Goal: Task Accomplishment & Management: Complete application form

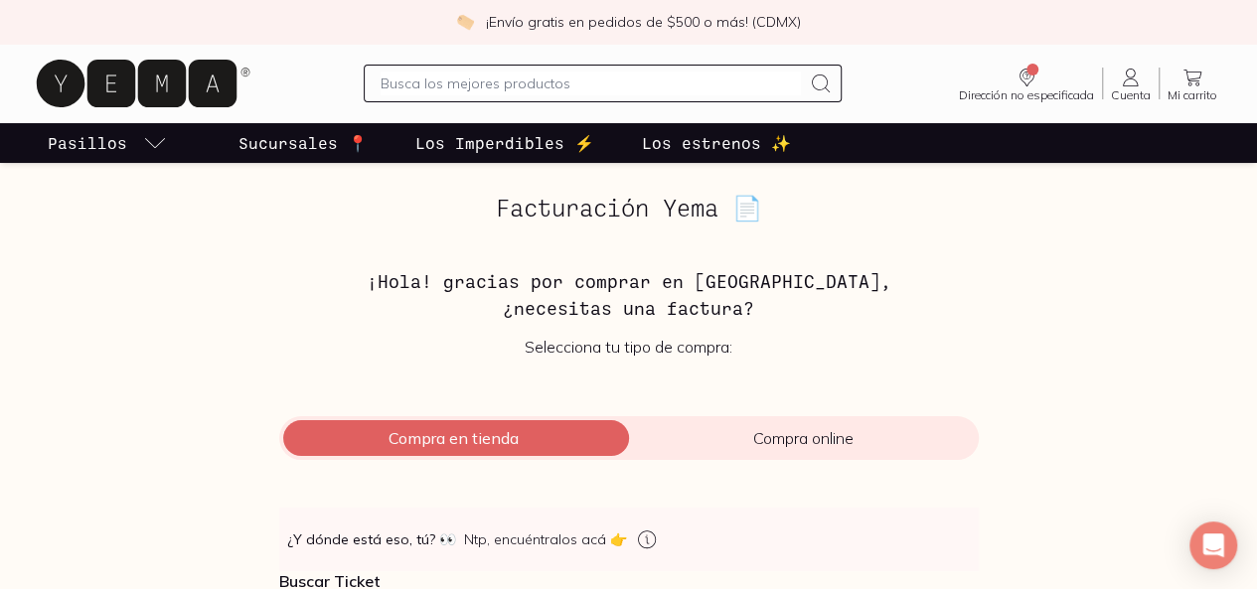
click at [435, 439] on span "Compra en tienda" at bounding box center [454, 438] width 350 height 20
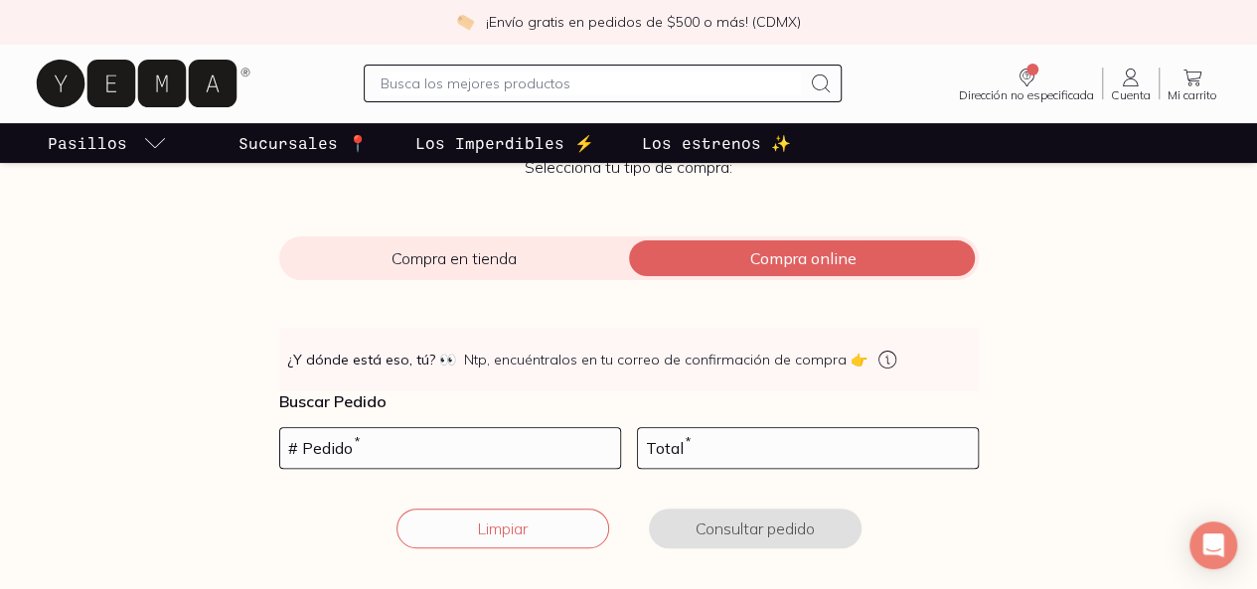
scroll to position [181, 0]
click at [416, 453] on input "number" at bounding box center [450, 447] width 340 height 40
click at [414, 245] on div "Compra en tienda Compra online" at bounding box center [629, 258] width 700 height 44
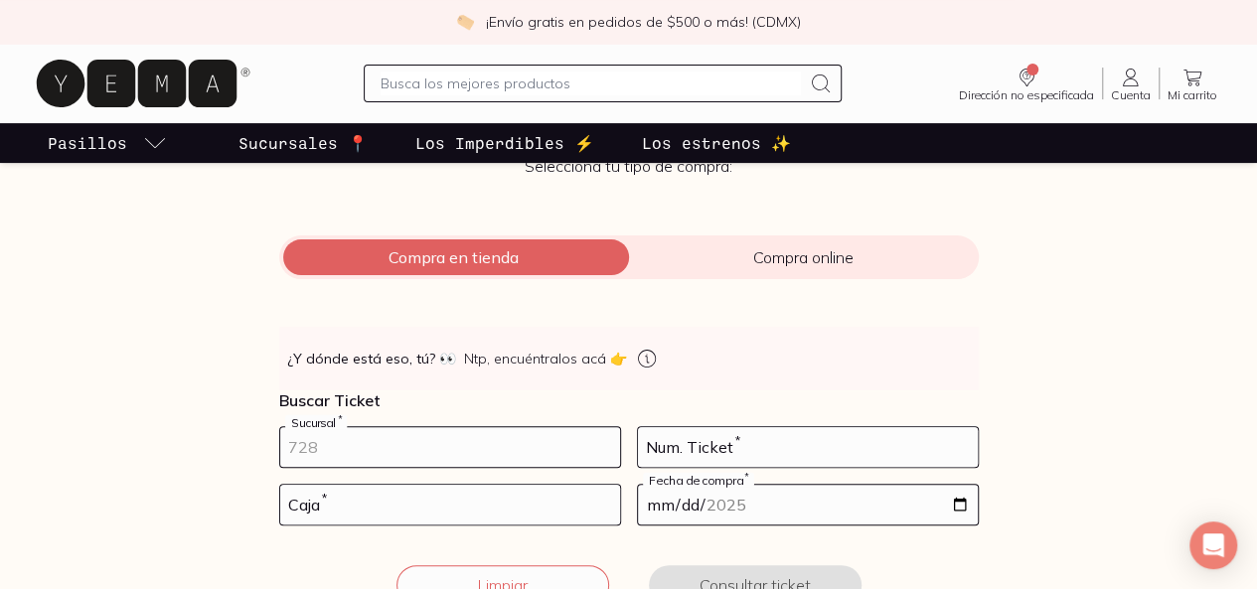
click at [434, 450] on input "number" at bounding box center [450, 447] width 340 height 40
type input "10002"
click at [381, 512] on input "number" at bounding box center [450, 505] width 340 height 40
type input "02"
click at [669, 454] on input "number" at bounding box center [808, 447] width 340 height 40
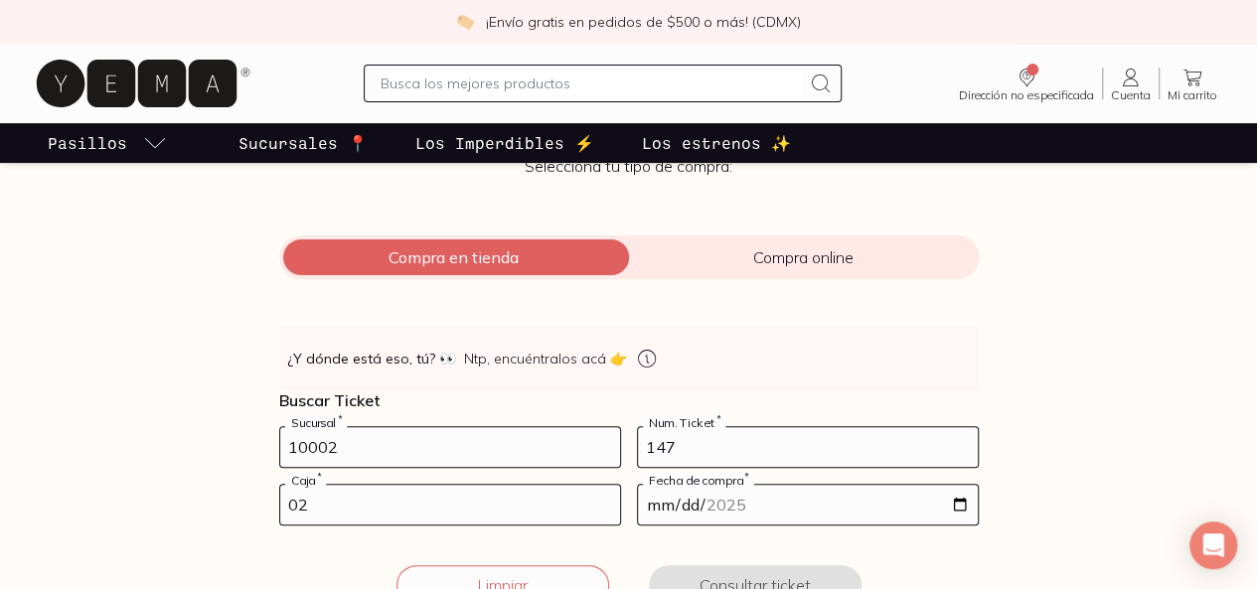
type input "147"
click at [713, 511] on input "date" at bounding box center [808, 505] width 340 height 40
click at [702, 499] on input "[DATE]" at bounding box center [808, 505] width 340 height 40
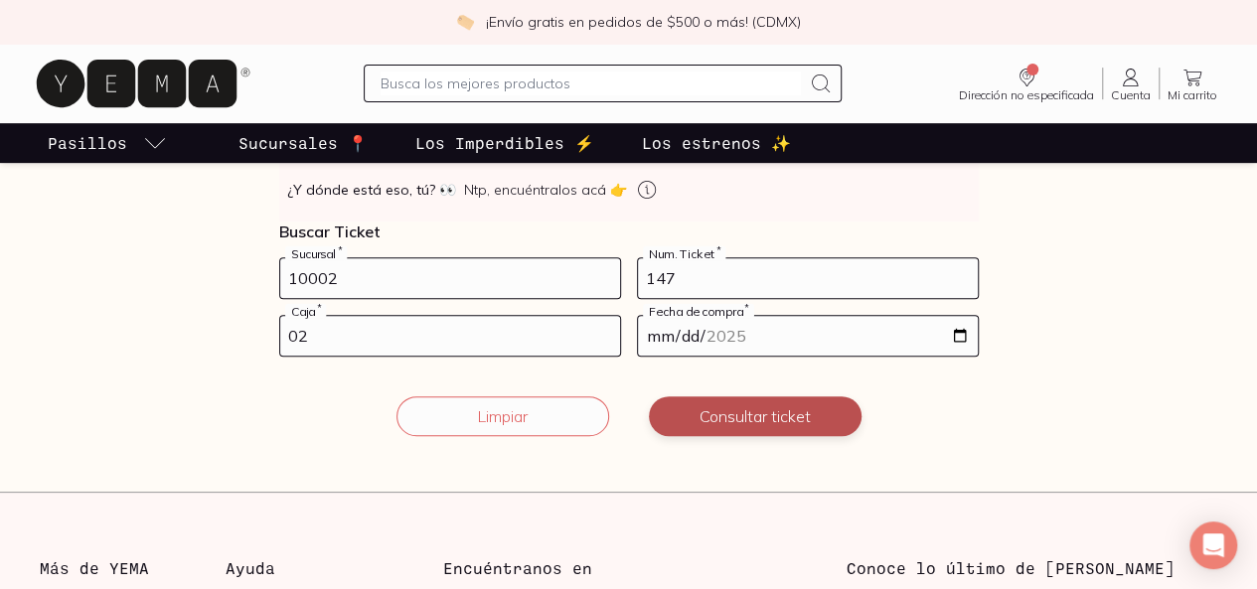
click at [787, 414] on button "Consultar ticket" at bounding box center [755, 417] width 213 height 40
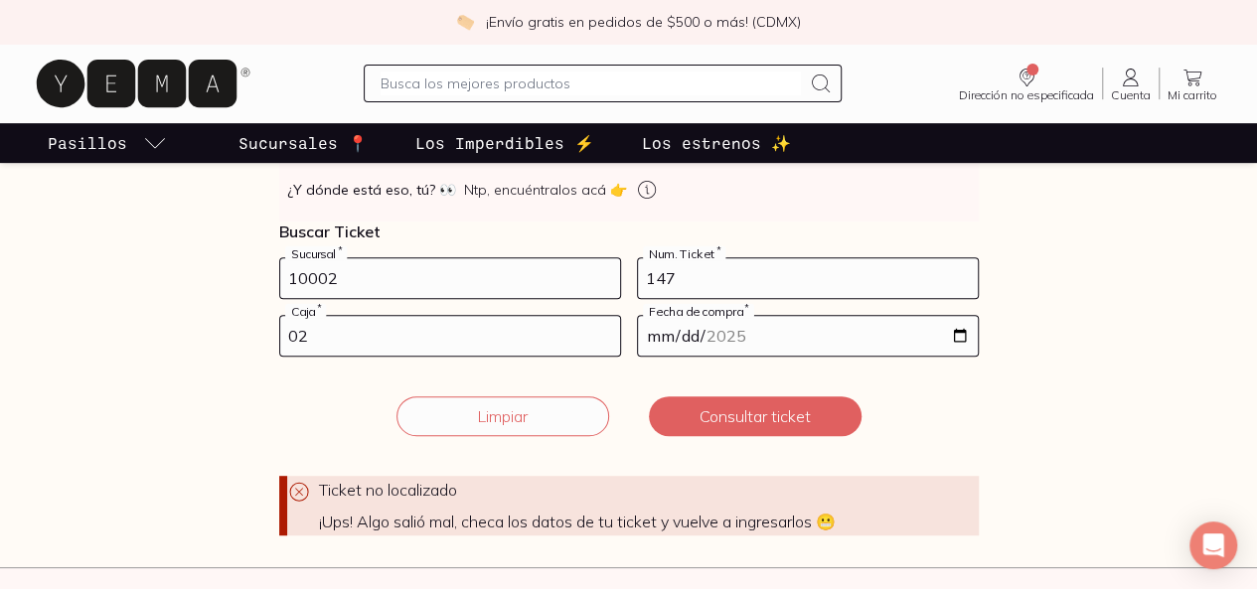
click at [733, 337] on input "[DATE]" at bounding box center [808, 336] width 340 height 40
click at [735, 336] on input "[DATE]" at bounding box center [808, 336] width 340 height 40
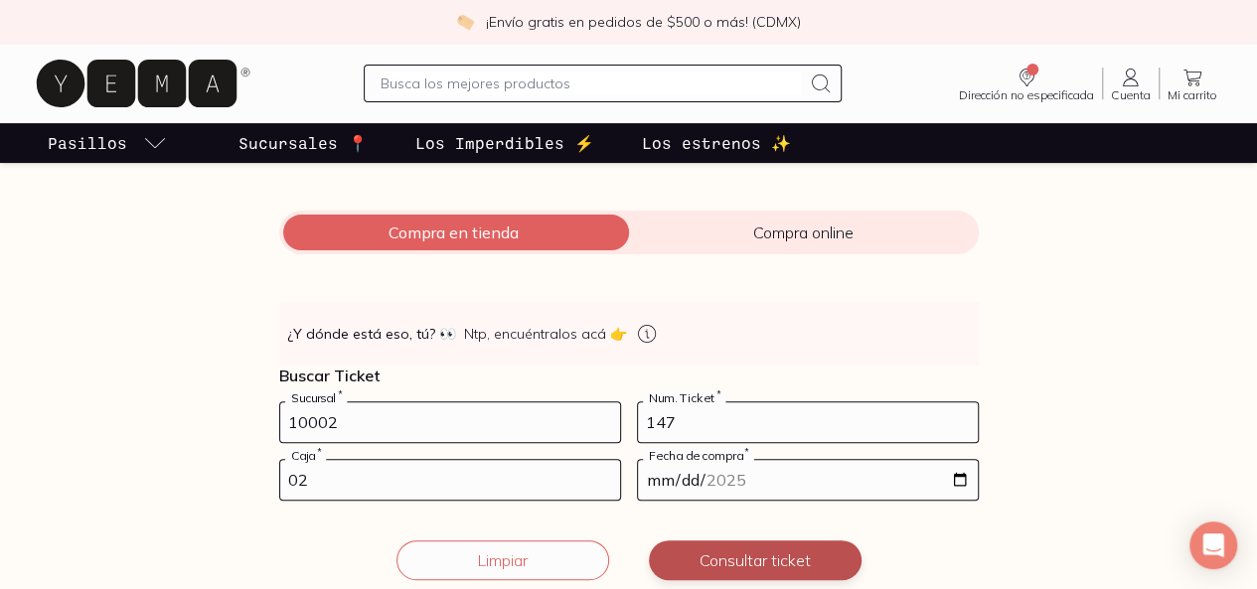
scroll to position [205, 0]
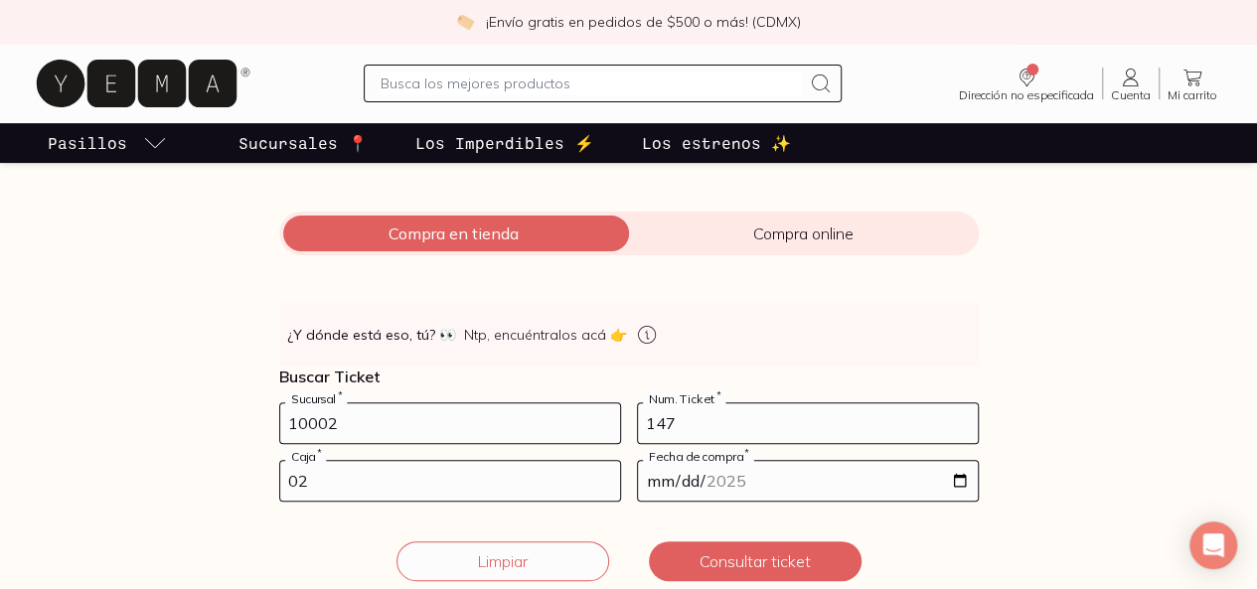
click at [753, 476] on input "[DATE]" at bounding box center [808, 481] width 340 height 40
click at [495, 428] on input "10002" at bounding box center [450, 423] width 340 height 40
click at [687, 496] on input "[DATE]" at bounding box center [808, 481] width 340 height 40
type input "[DATE]"
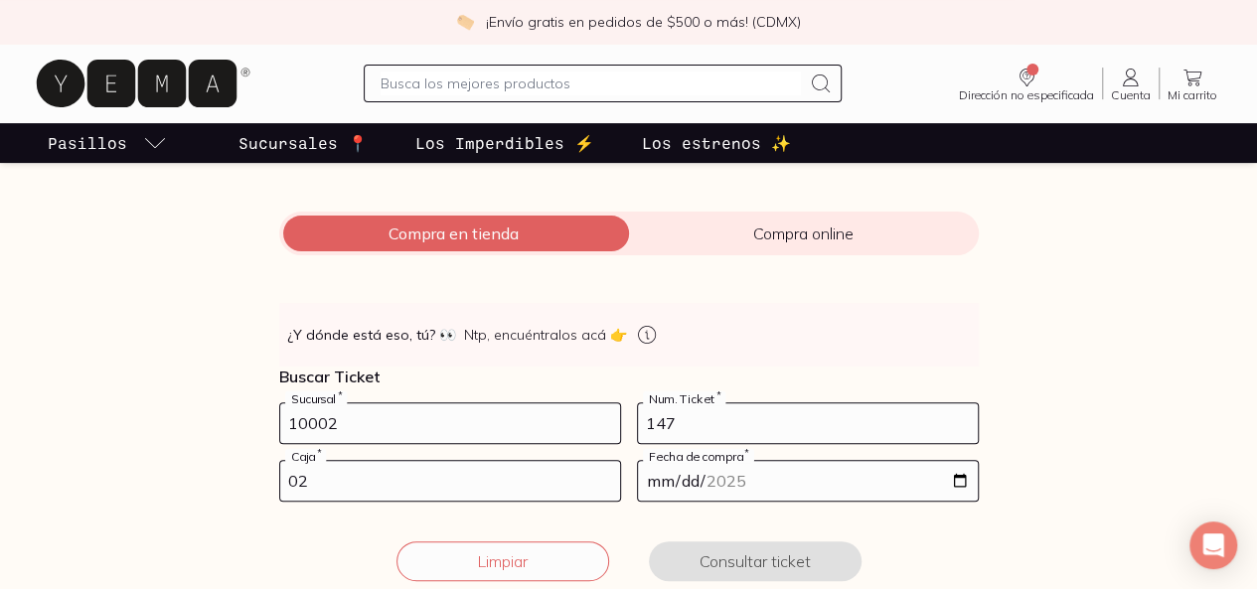
type input "[DATE]"
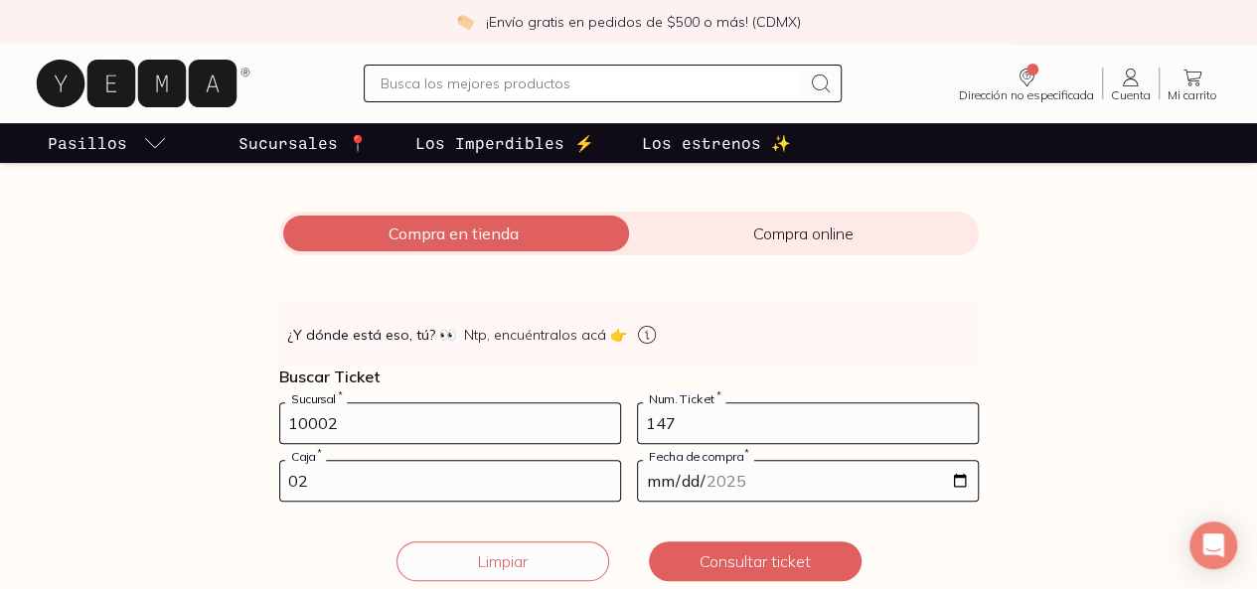
click at [959, 477] on input "[DATE]" at bounding box center [808, 481] width 340 height 40
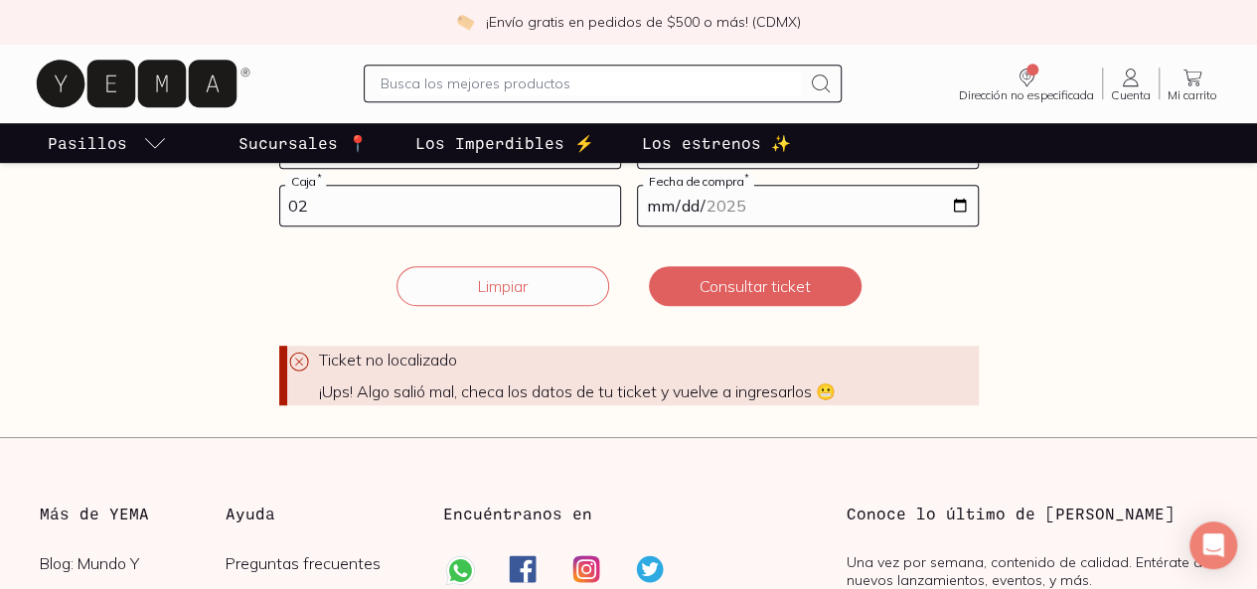
scroll to position [481, 0]
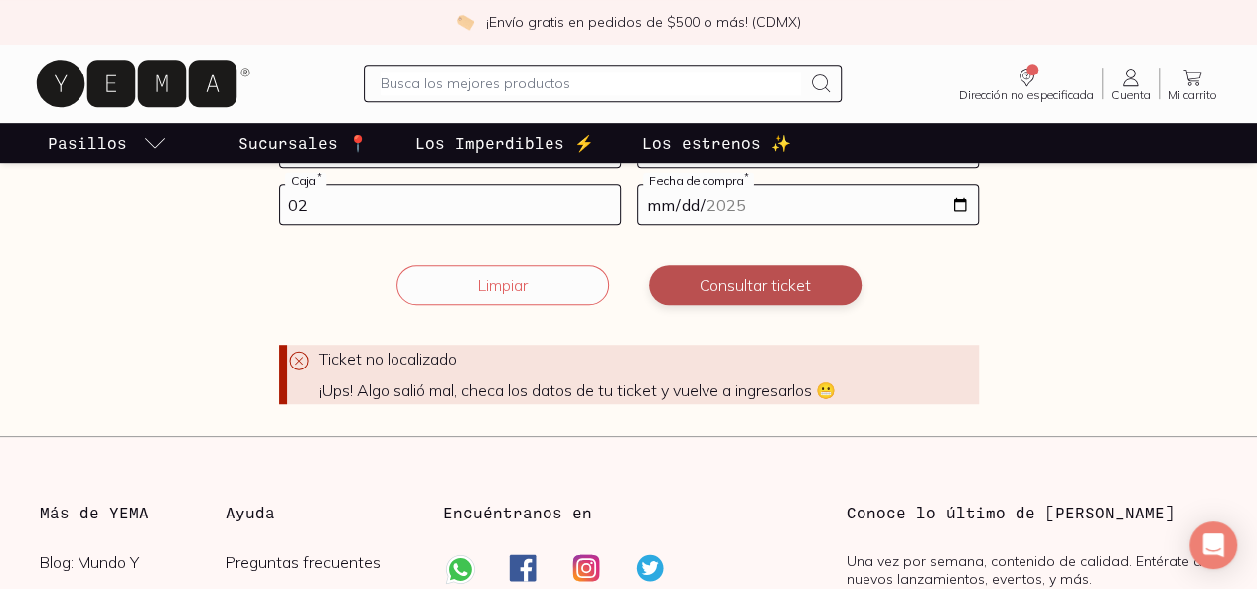
click at [731, 271] on button "Consultar ticket" at bounding box center [755, 285] width 213 height 40
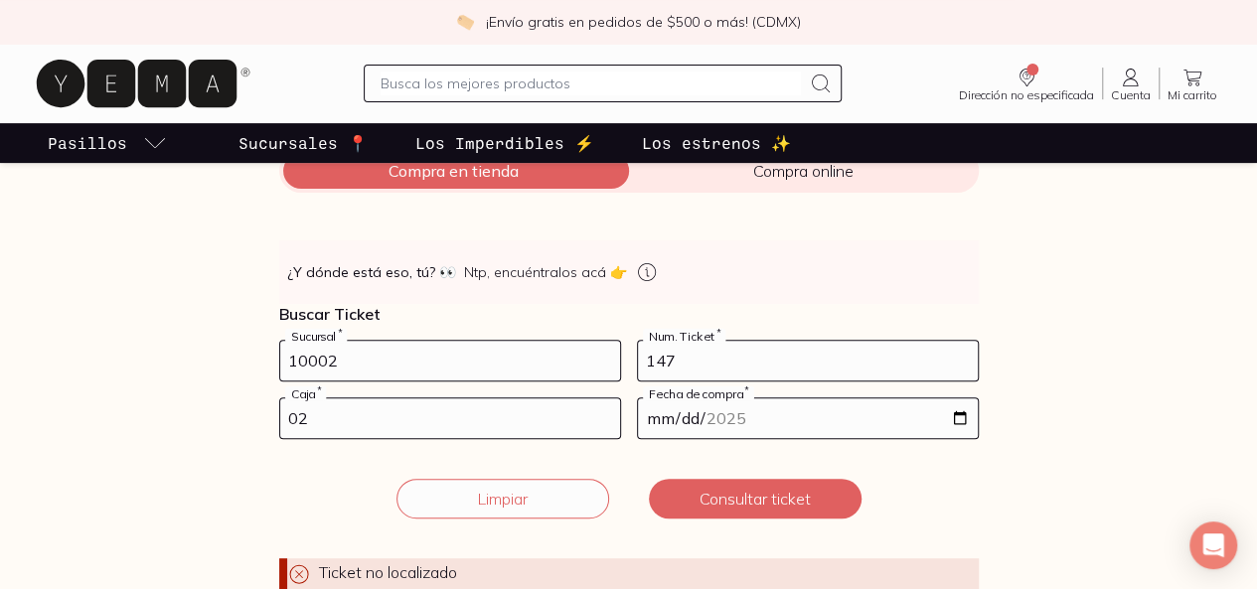
scroll to position [261, 0]
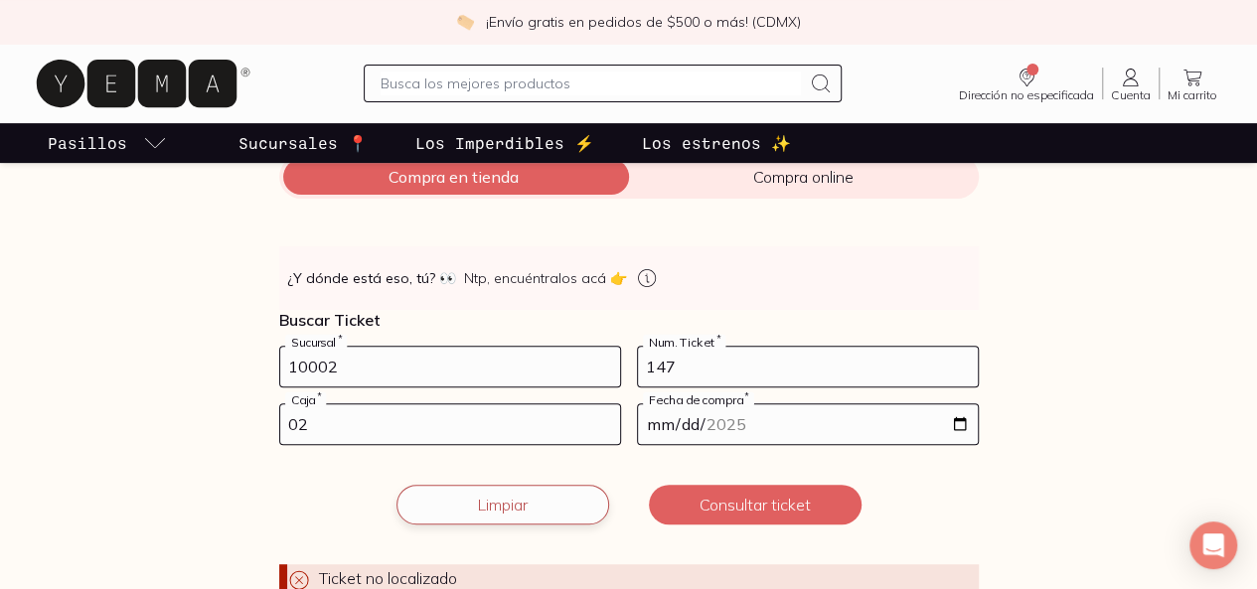
click at [499, 508] on button "Limpiar" at bounding box center [503, 505] width 213 height 40
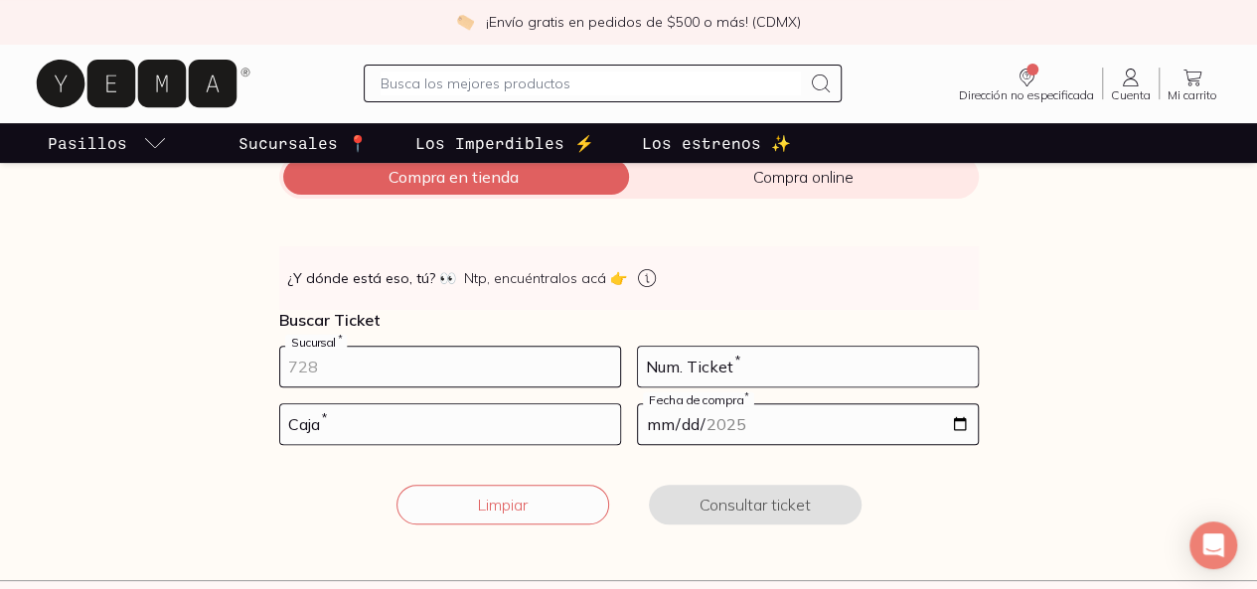
click at [335, 369] on input "number" at bounding box center [450, 367] width 340 height 40
type input "10002"
click at [331, 424] on input "number" at bounding box center [450, 424] width 340 height 40
type input "02"
click at [672, 347] on div "Num. Ticket *" at bounding box center [808, 367] width 342 height 42
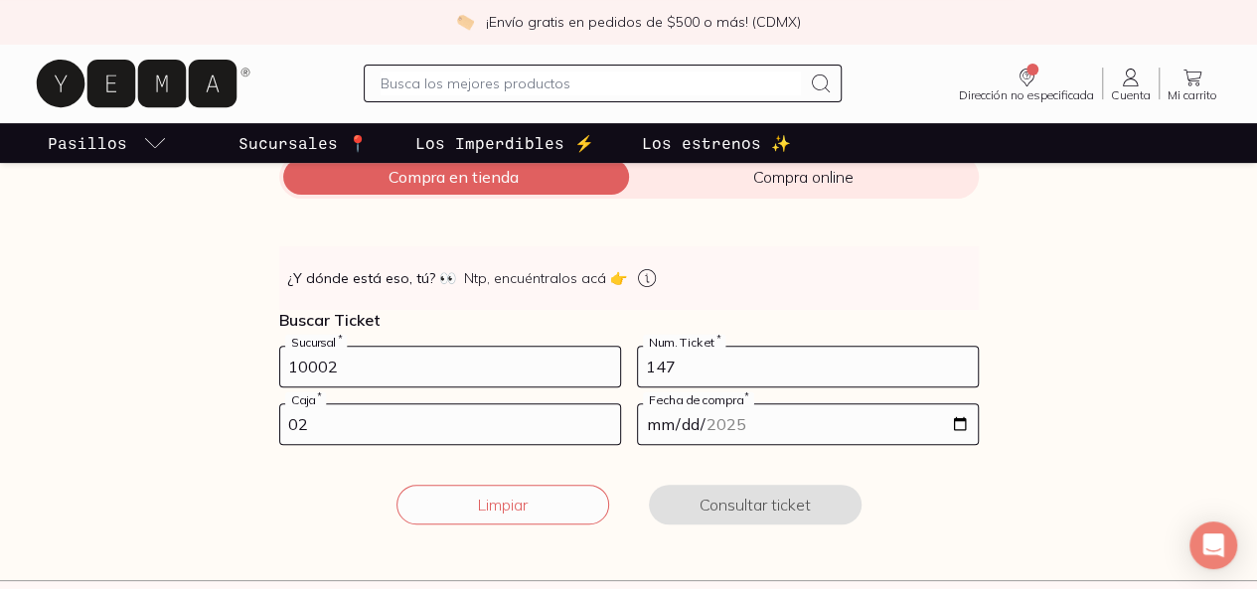
type input "147"
click at [660, 420] on input "date" at bounding box center [808, 424] width 340 height 40
click at [968, 418] on input "date" at bounding box center [808, 424] width 340 height 40
type input "[DATE]"
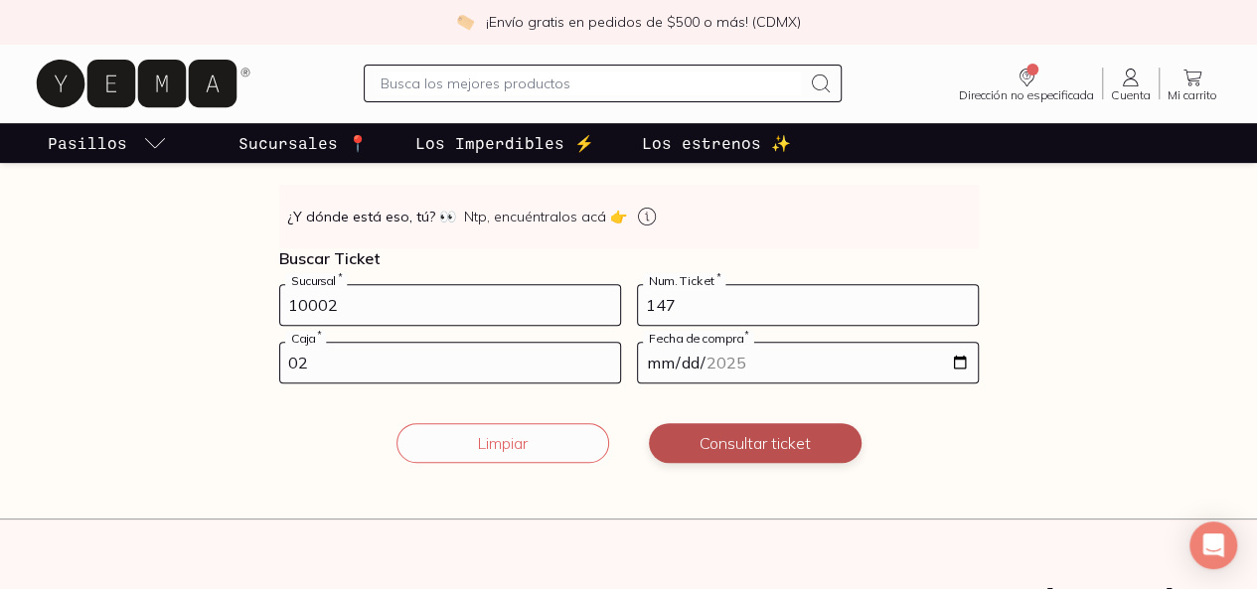
scroll to position [325, 0]
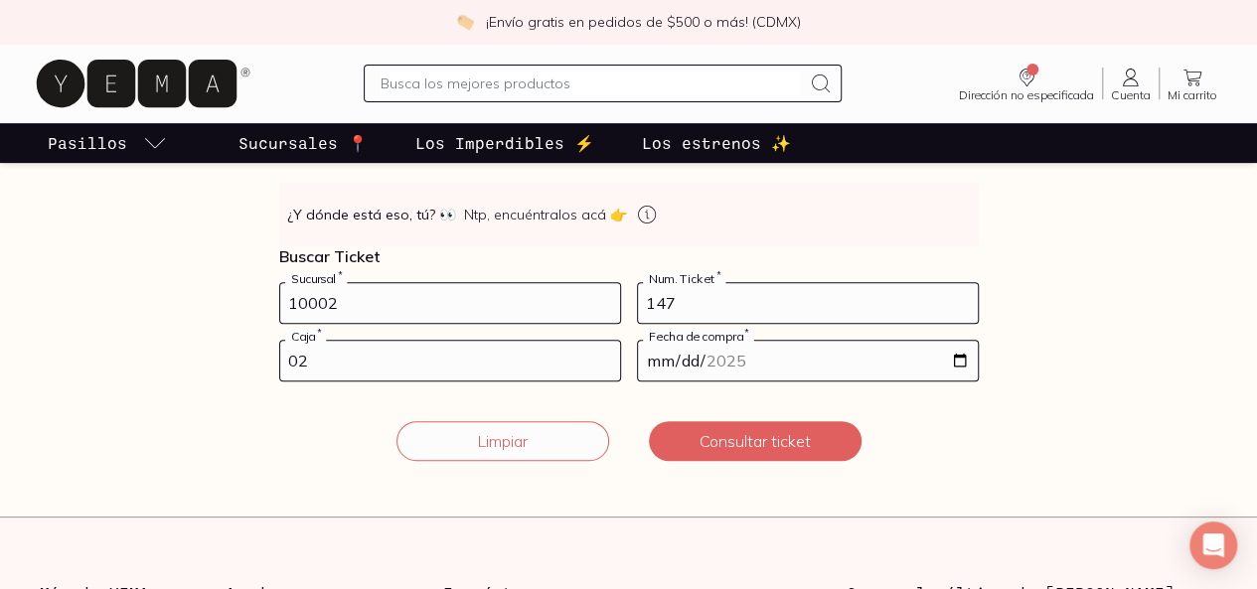
click at [738, 471] on form "10002 Sucursal * 147 Num. Ticket * 02 Caja * [DATE] Fecha de compra * Limpiar C…" at bounding box center [629, 383] width 700 height 203
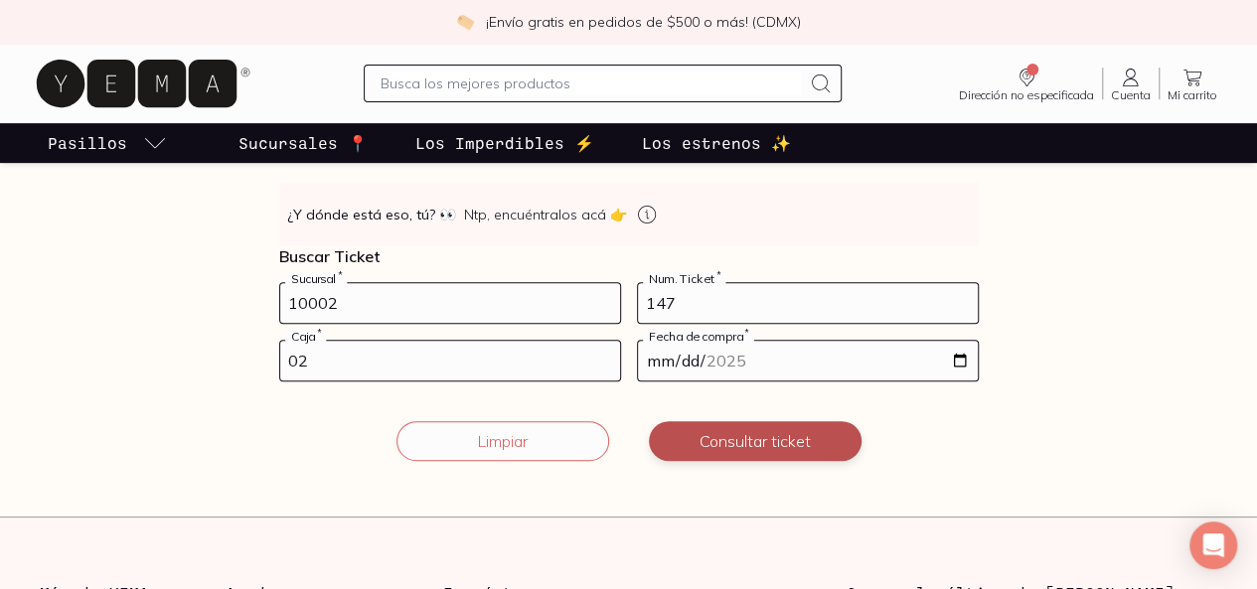
click at [734, 441] on button "Consultar ticket" at bounding box center [755, 441] width 213 height 40
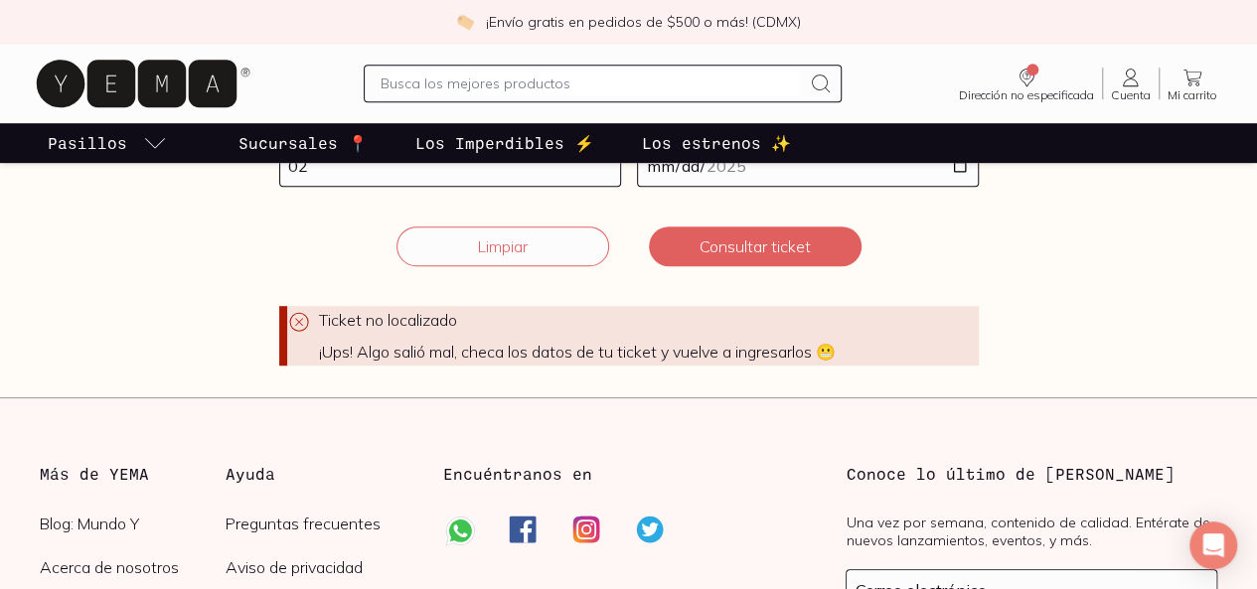
scroll to position [526, 0]
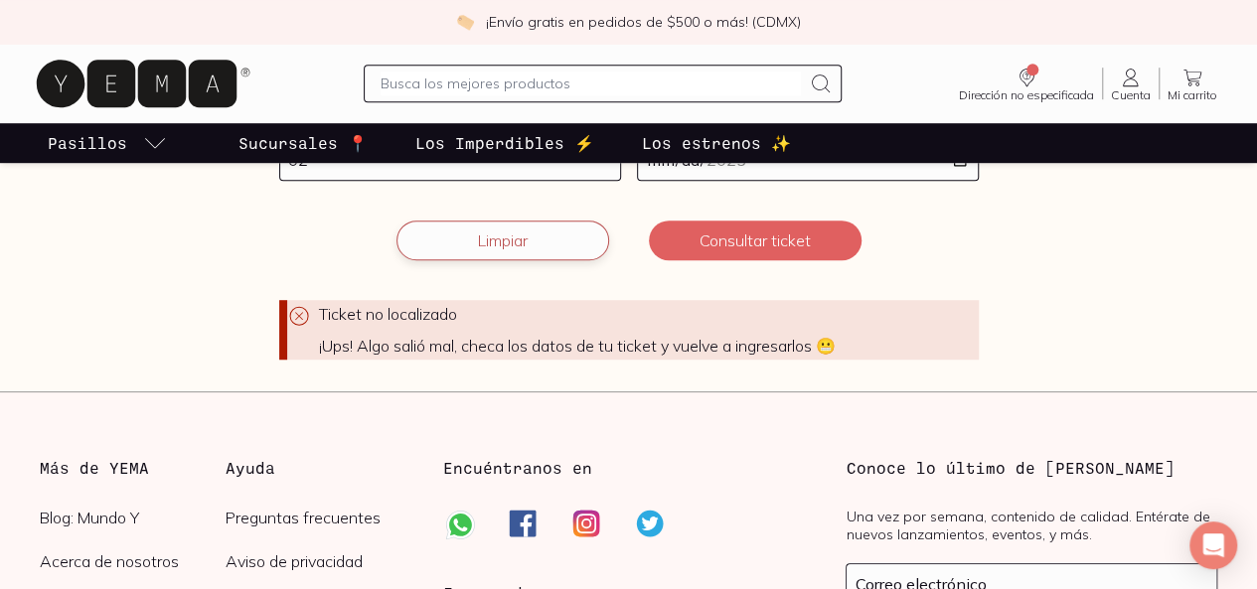
click at [533, 236] on button "Limpiar" at bounding box center [503, 241] width 213 height 40
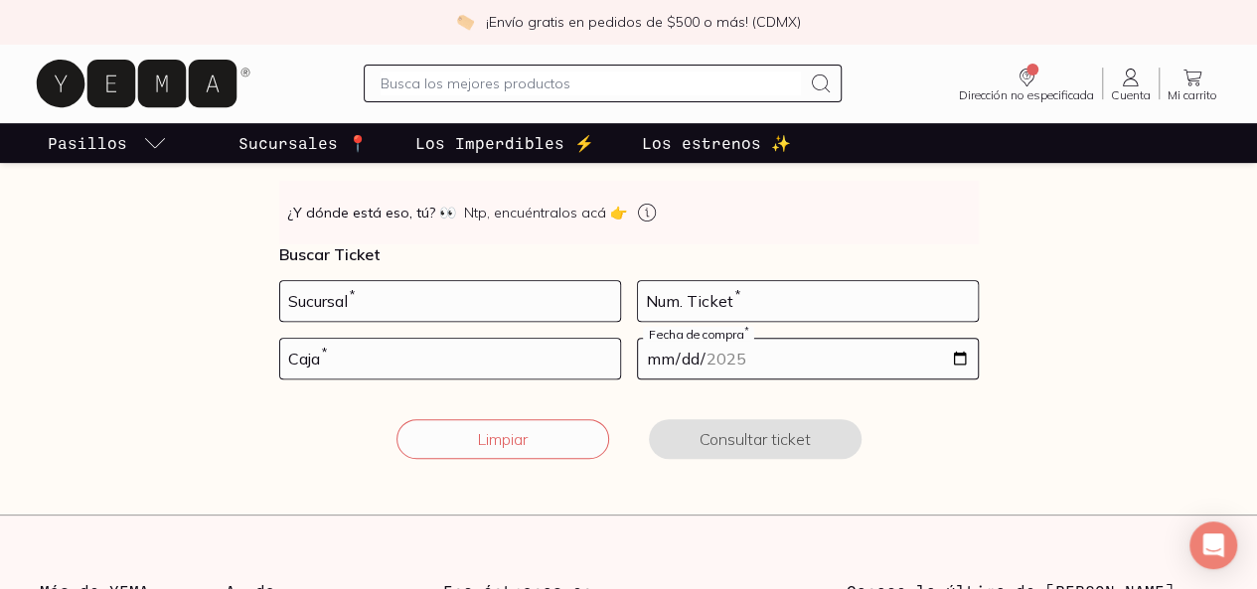
scroll to position [315, 0]
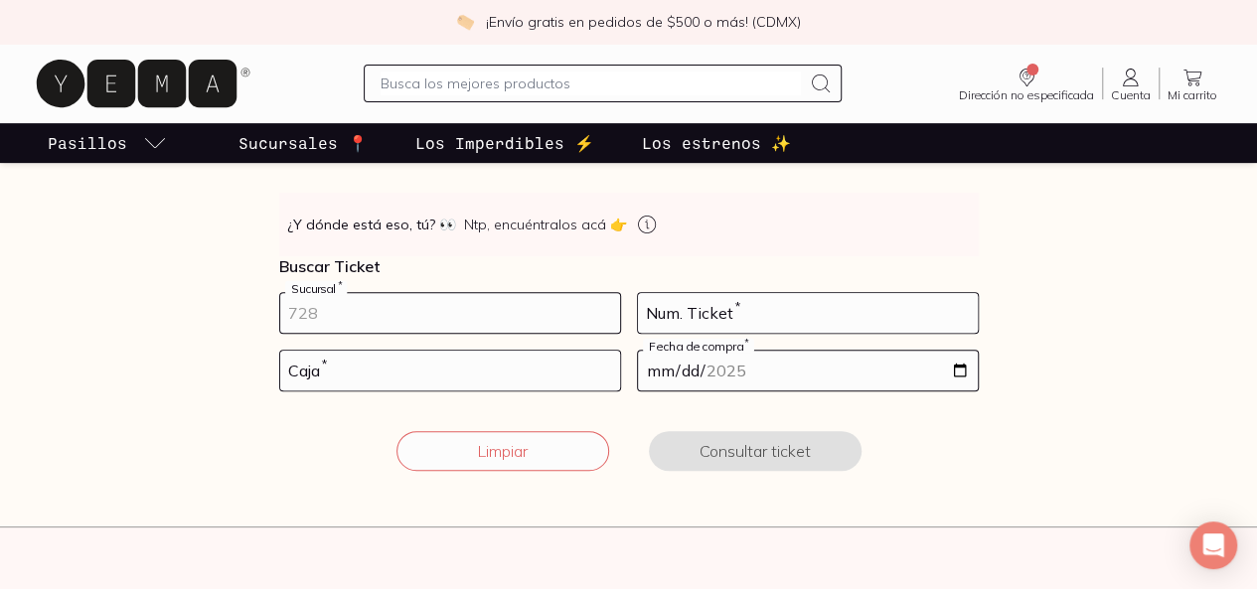
click at [438, 323] on input "number" at bounding box center [450, 313] width 340 height 40
type input "10002"
click at [348, 371] on input "number" at bounding box center [450, 371] width 340 height 40
type input "01"
click at [686, 319] on input "number" at bounding box center [808, 313] width 340 height 40
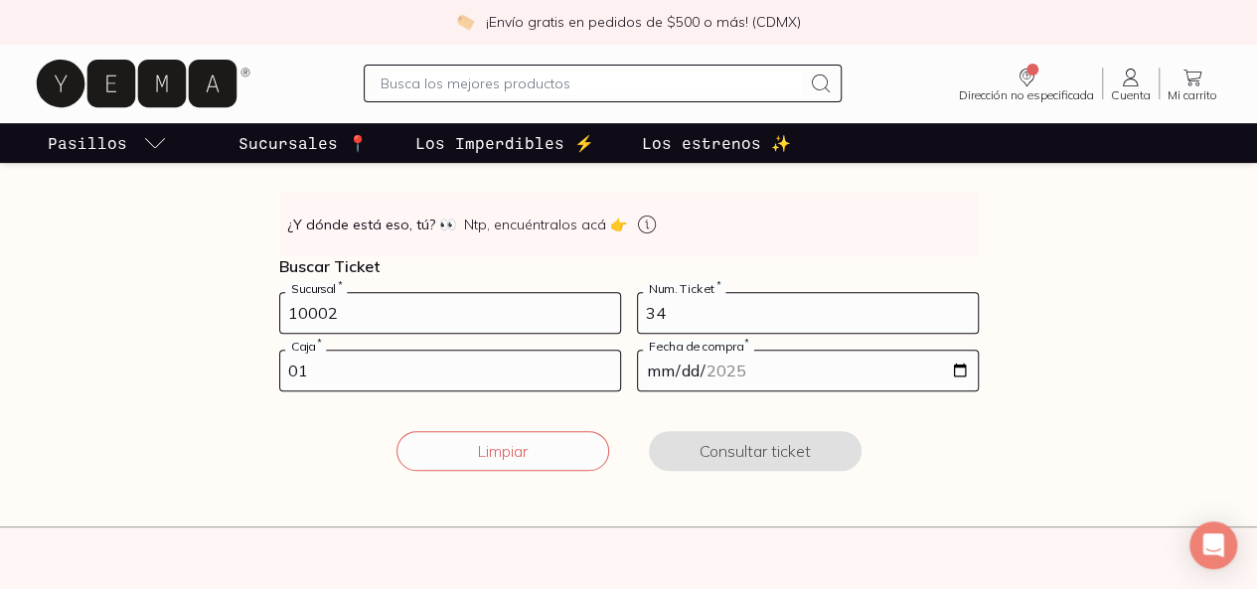
type input "34"
click at [654, 379] on input "date" at bounding box center [808, 371] width 340 height 40
click at [952, 367] on input "date" at bounding box center [808, 371] width 340 height 40
type input "[DATE]"
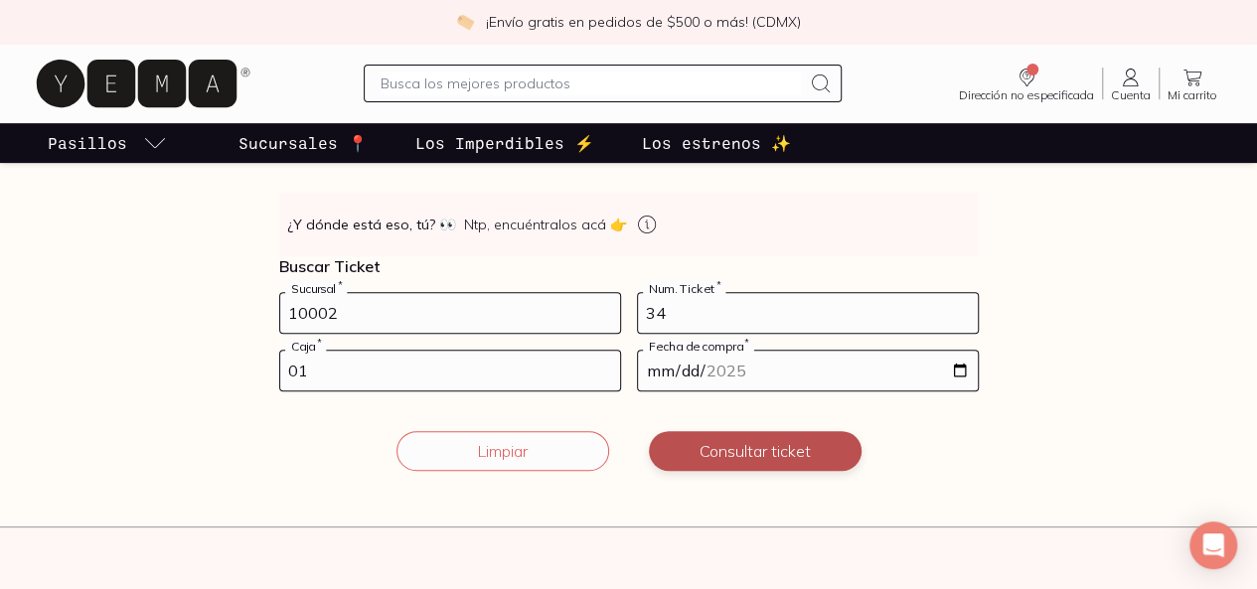
click at [744, 452] on button "Consultar ticket" at bounding box center [755, 451] width 213 height 40
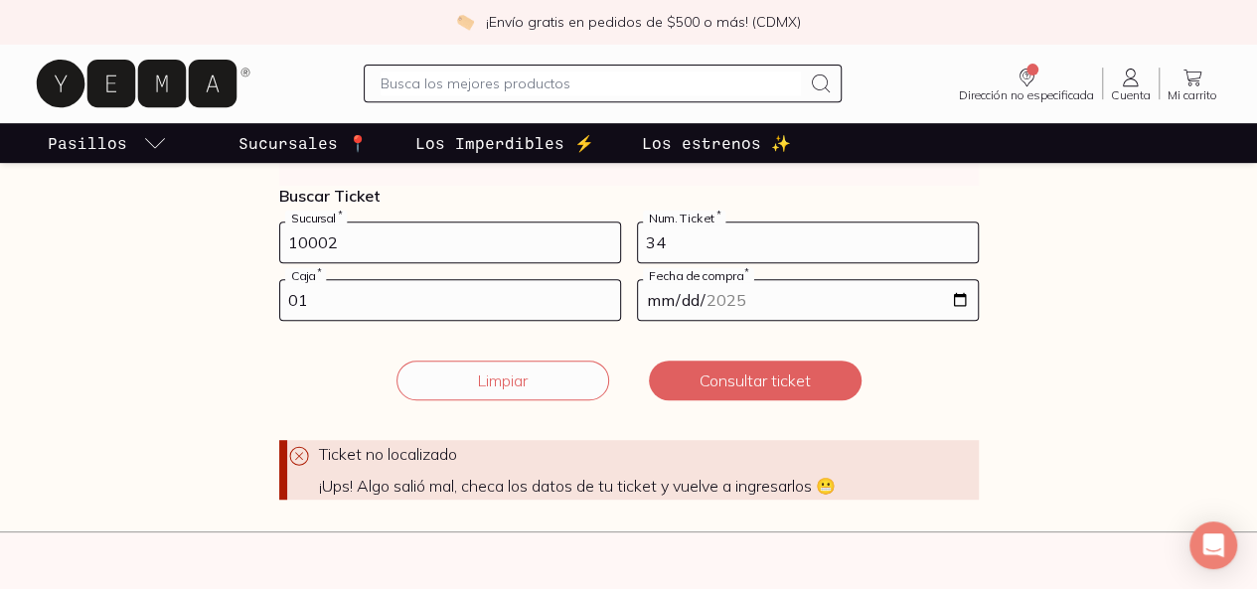
scroll to position [385, 0]
click at [831, 488] on span "¡Ups! Algo salió mal, checa los datos de tu ticket y vuelve a ingresarlos 😬" at bounding box center [649, 487] width 660 height 20
click at [302, 464] on icon at bounding box center [298, 457] width 19 height 19
click at [300, 460] on icon at bounding box center [299, 457] width 24 height 24
click at [297, 455] on icon at bounding box center [299, 457] width 24 height 24
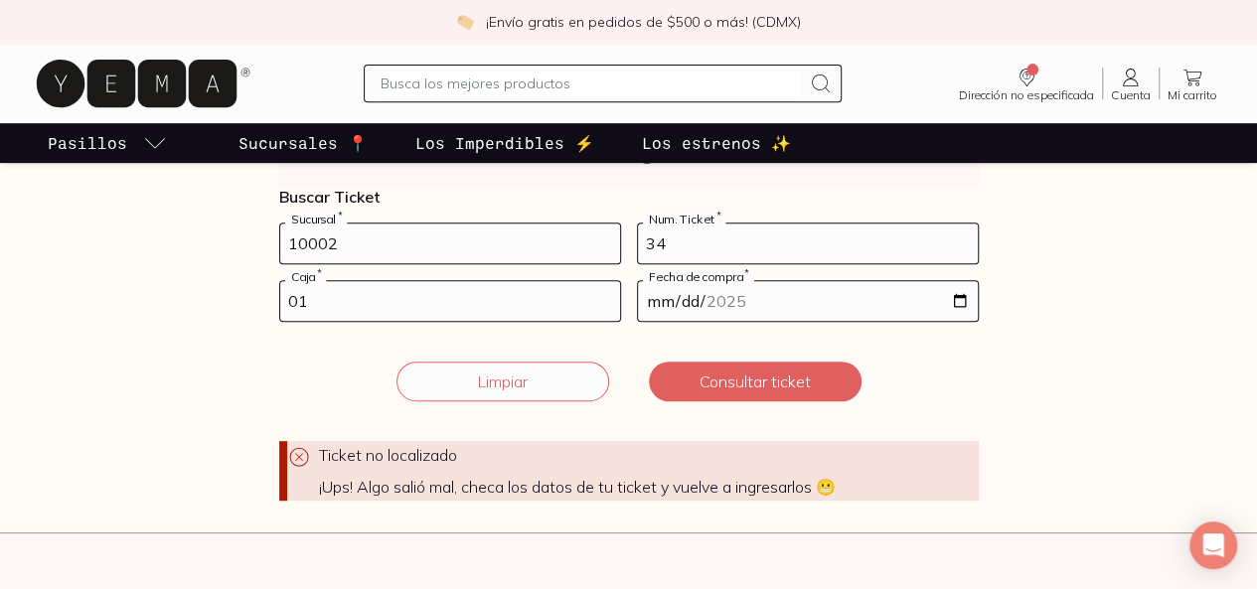
click at [297, 455] on icon at bounding box center [299, 457] width 24 height 24
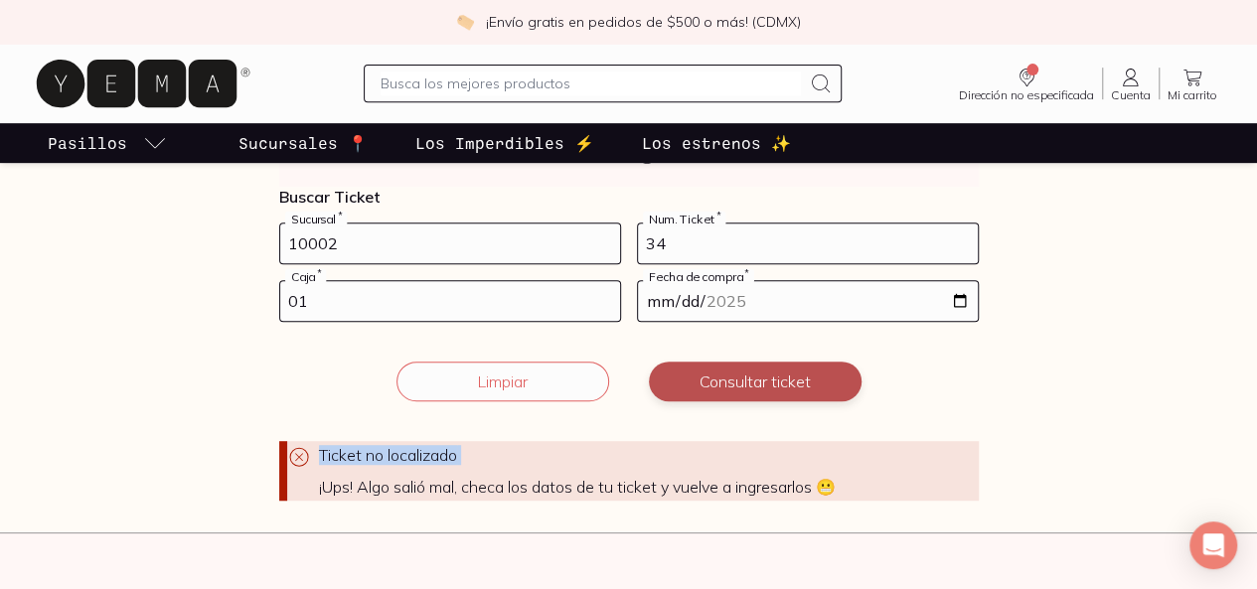
click at [720, 387] on button "Consultar ticket" at bounding box center [755, 382] width 213 height 40
